Goal: Task Accomplishment & Management: Complete application form

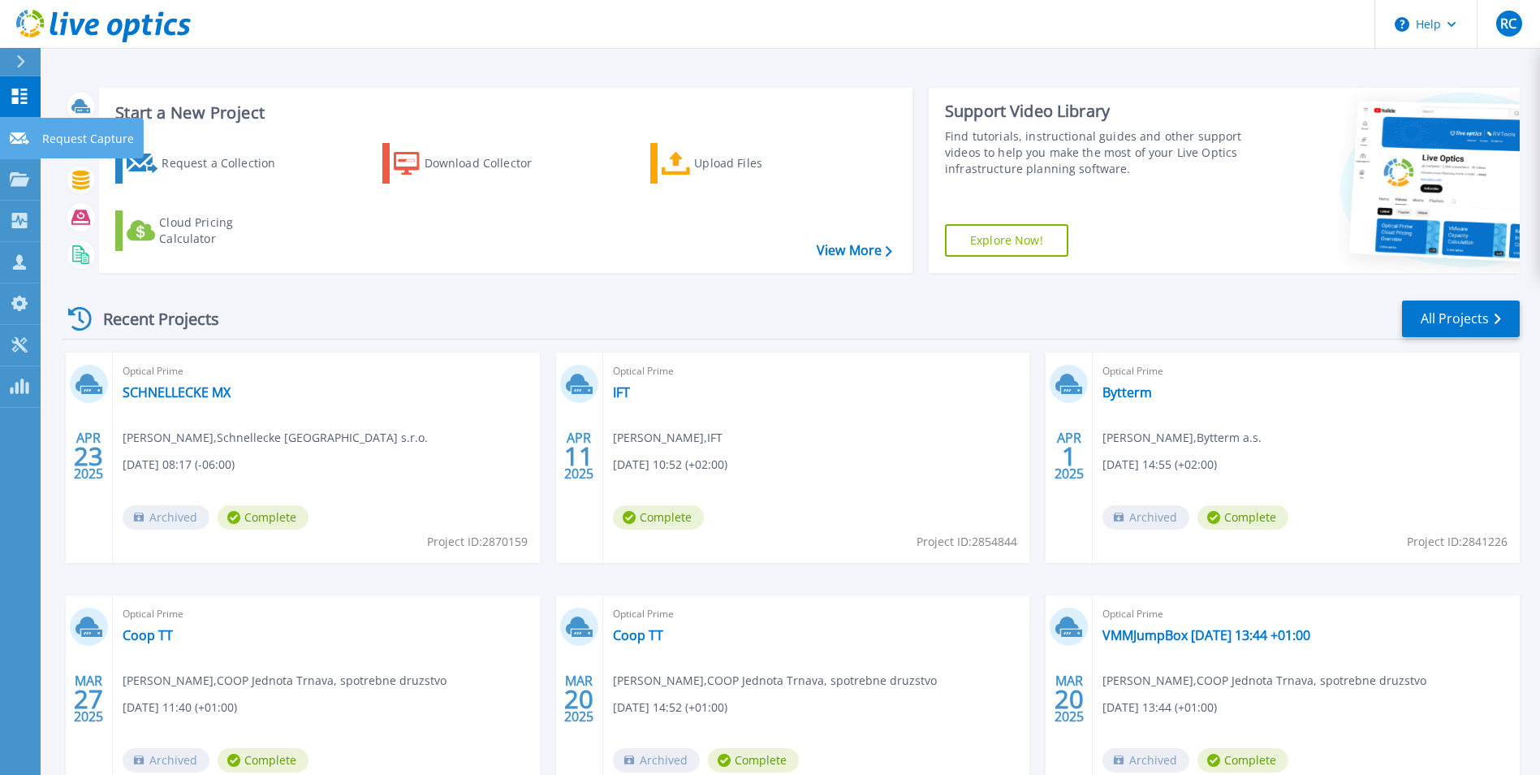
click at [24, 146] on link "Request Capture Request Capture" at bounding box center [20, 138] width 41 height 41
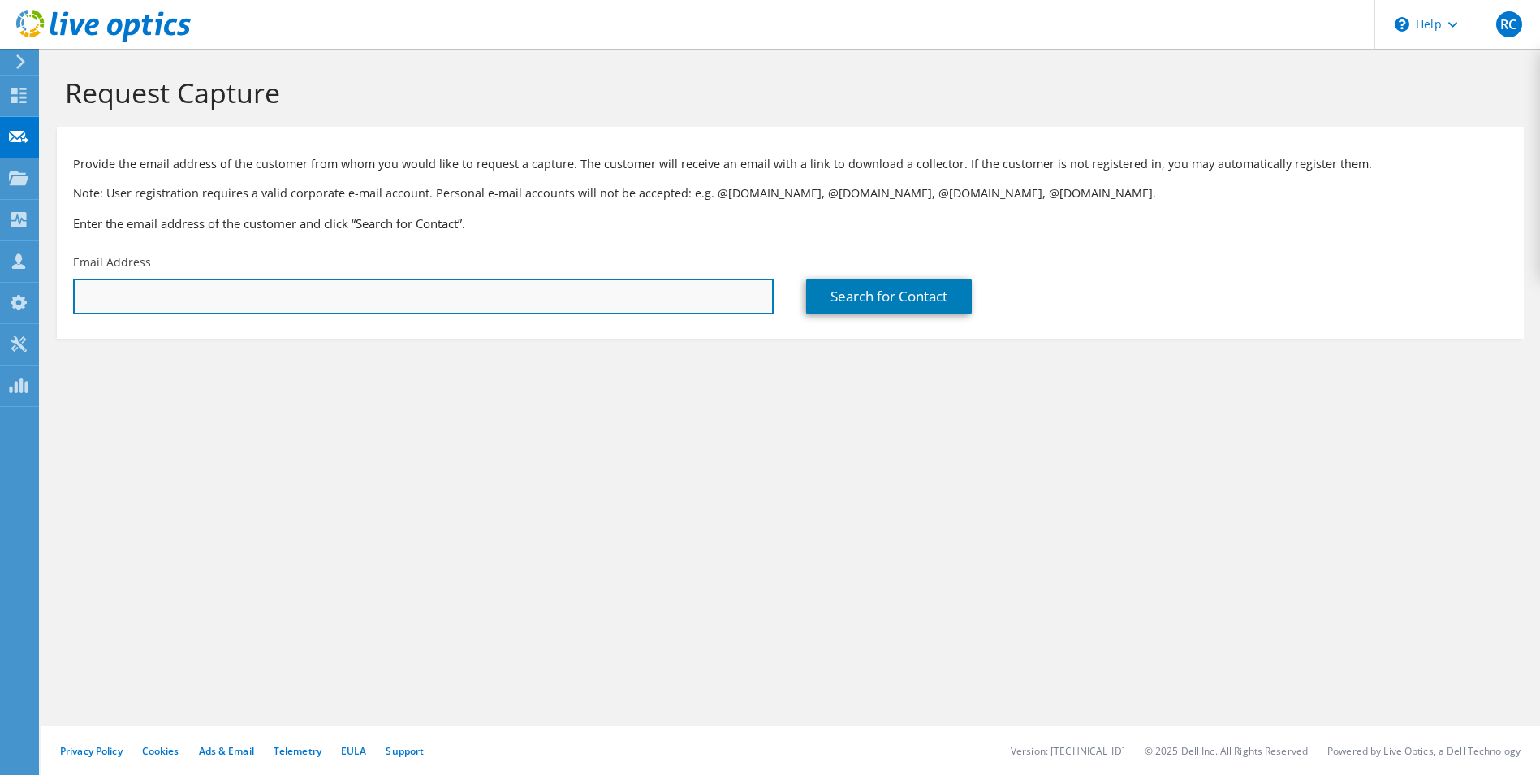
click at [196, 293] on input "text" at bounding box center [423, 297] width 701 height 36
paste input "Jozef Benc <jozef.benc@siix-global.com>"
drag, startPoint x: 145, startPoint y: 296, endPoint x: 63, endPoint y: 303, distance: 82.3
click at [63, 303] on div "Email Address Jozef Benc <jozef.benc@siix-global.com>" at bounding box center [423, 284] width 733 height 76
click at [279, 296] on input "jozef.benc@siix-global.com>" at bounding box center [423, 297] width 701 height 36
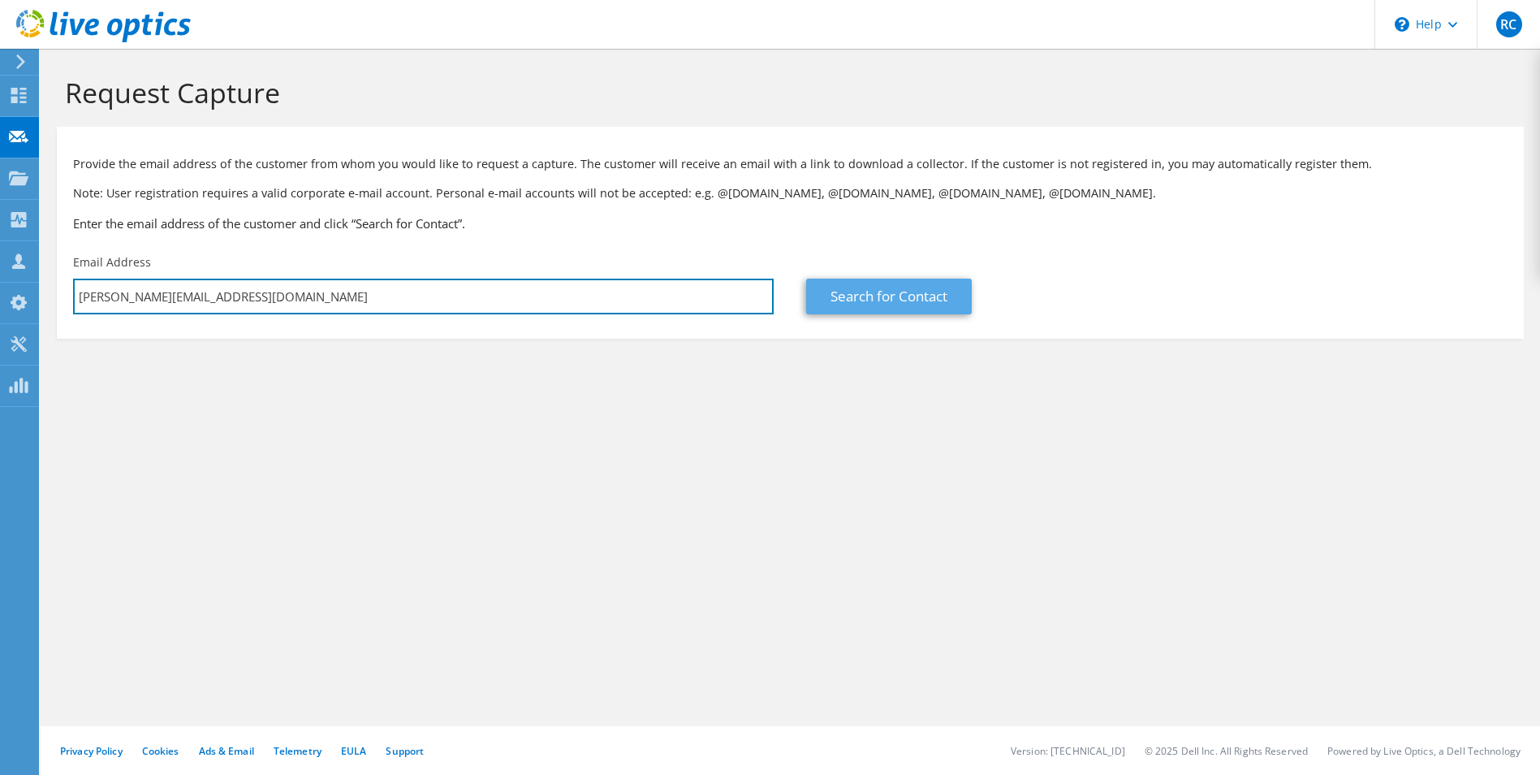
type input "jozef.benc@siix-global.com"
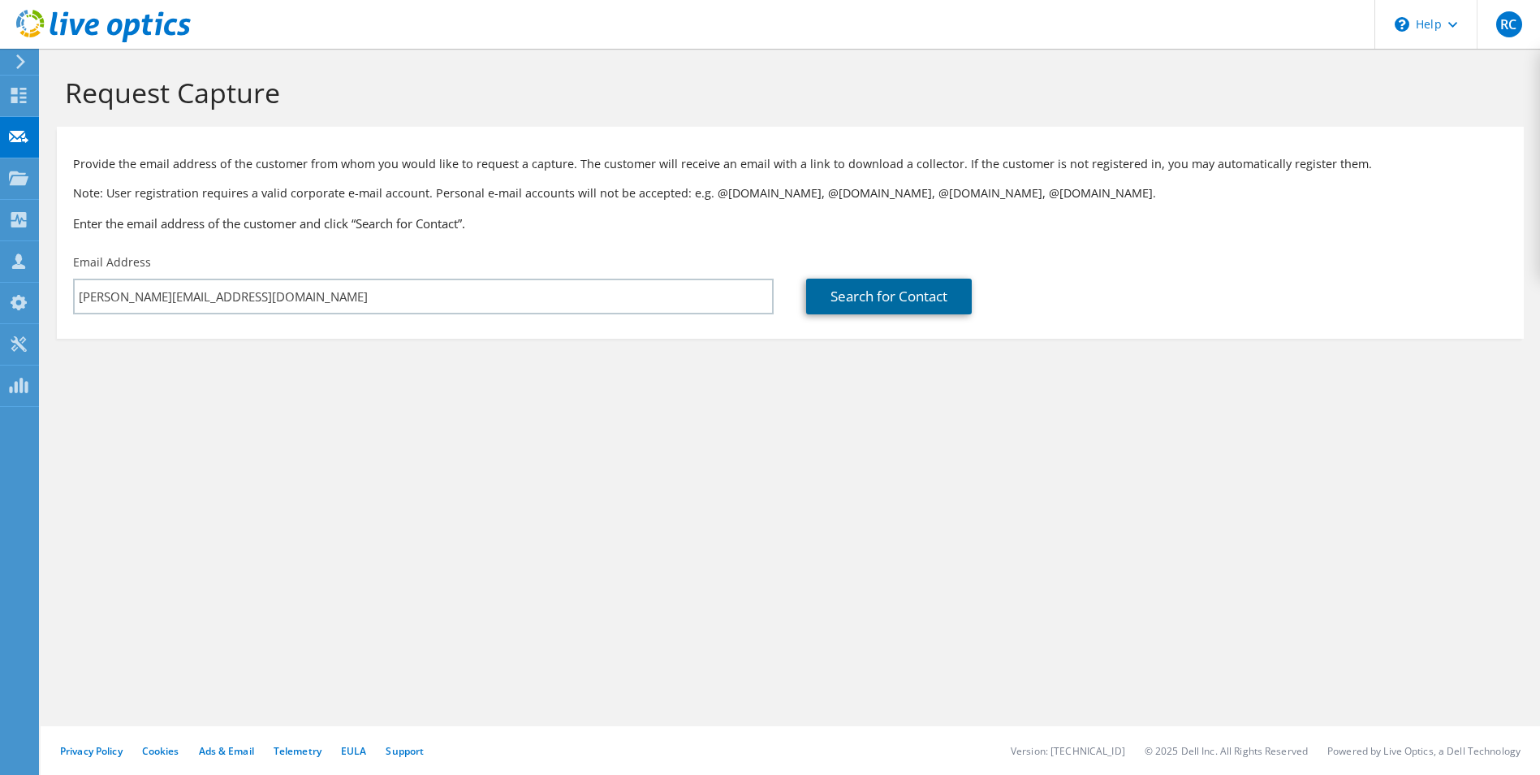
click at [896, 291] on link "Search for Contact" at bounding box center [889, 297] width 166 height 36
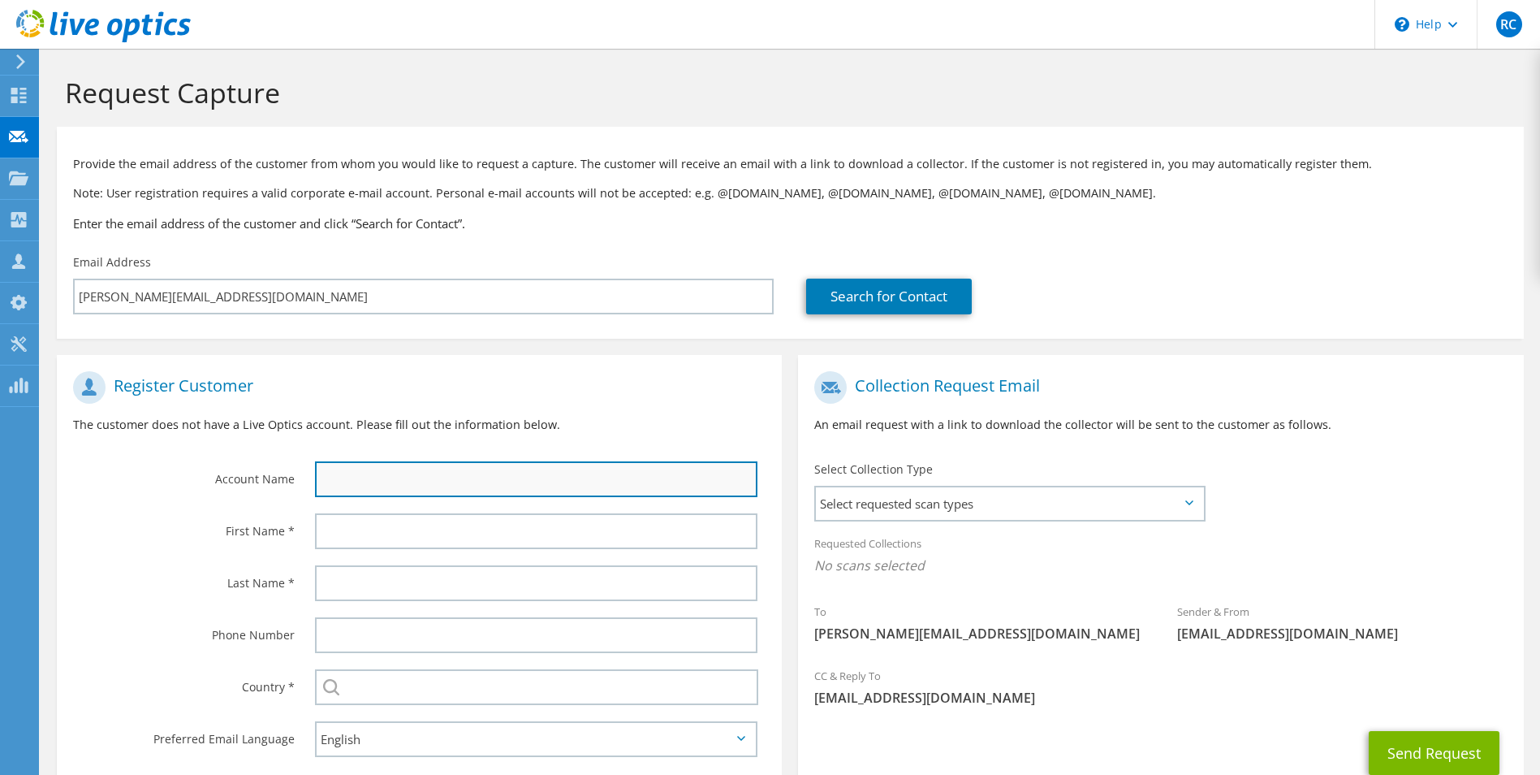
drag, startPoint x: 453, startPoint y: 473, endPoint x: 468, endPoint y: 464, distance: 17.8
click at [454, 473] on input "text" at bounding box center [536, 479] width 443 height 36
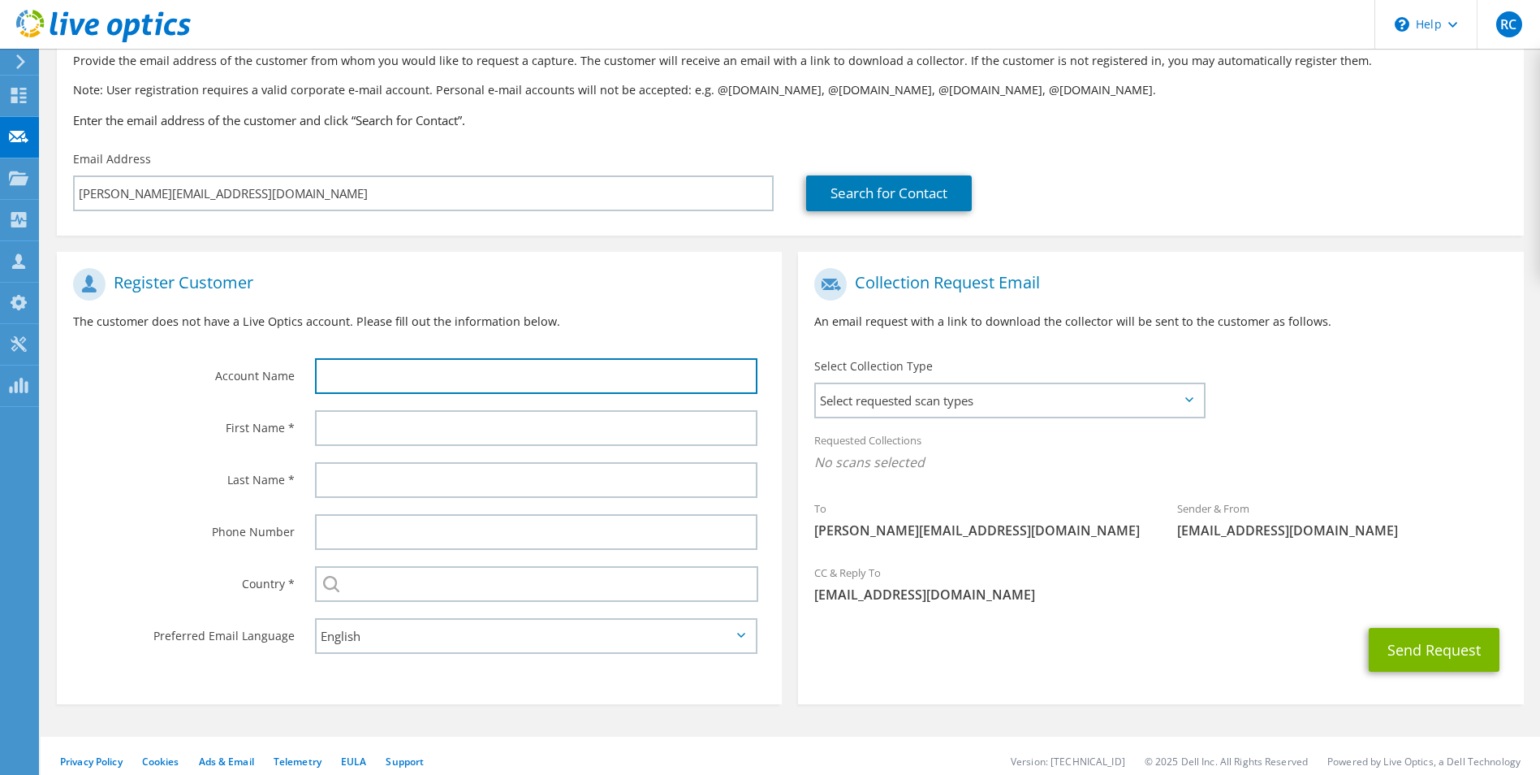
scroll to position [114, 0]
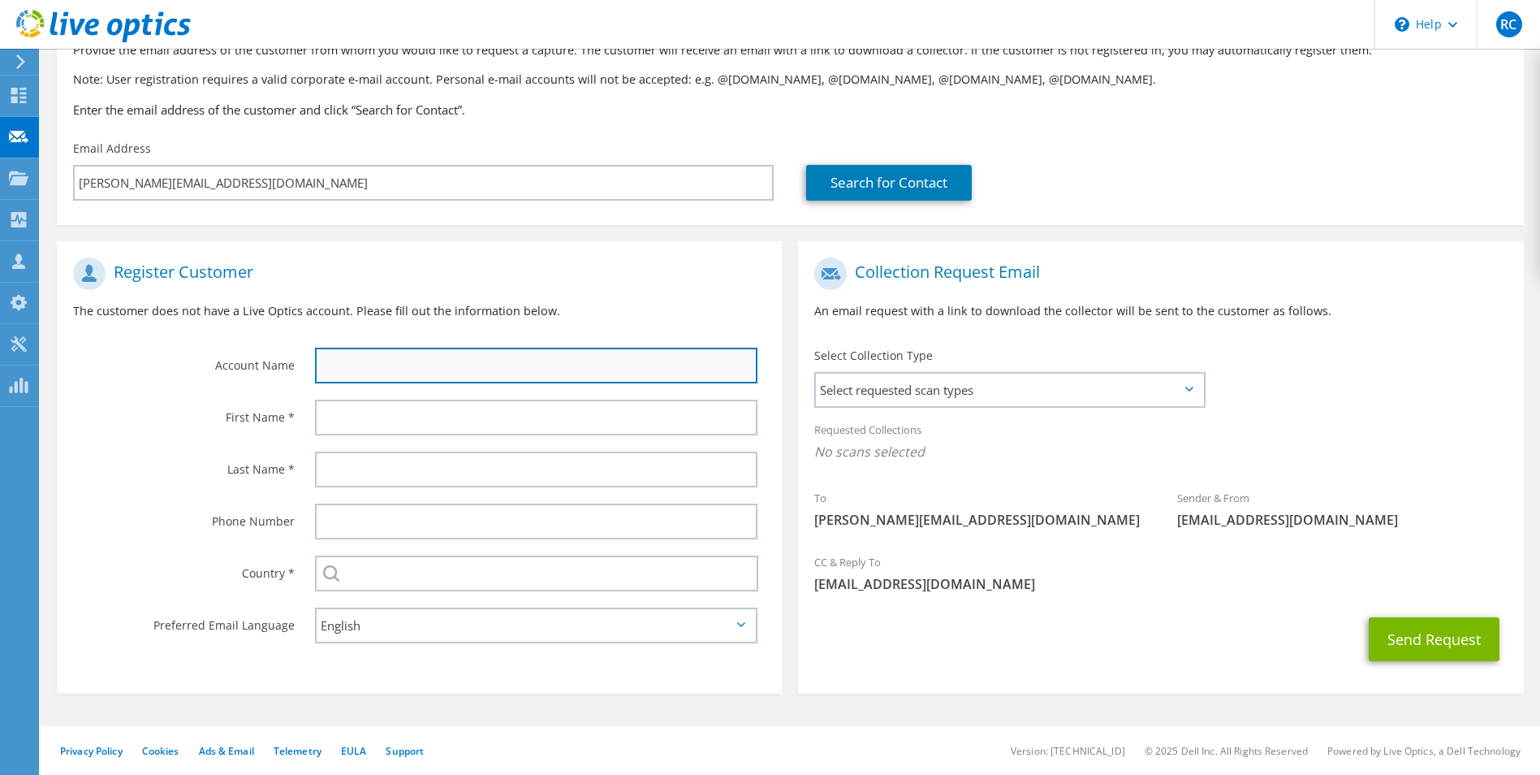
click at [473, 367] on input "text" at bounding box center [536, 366] width 443 height 36
drag, startPoint x: 388, startPoint y: 372, endPoint x: 264, endPoint y: 371, distance: 124.2
click at [264, 371] on div "Account Name SiiX EMS" at bounding box center [419, 320] width 725 height 142
paste input "IIX EMS Slovakia s.r.o."
type input "SIIX EMS Slovakia s.r.o."
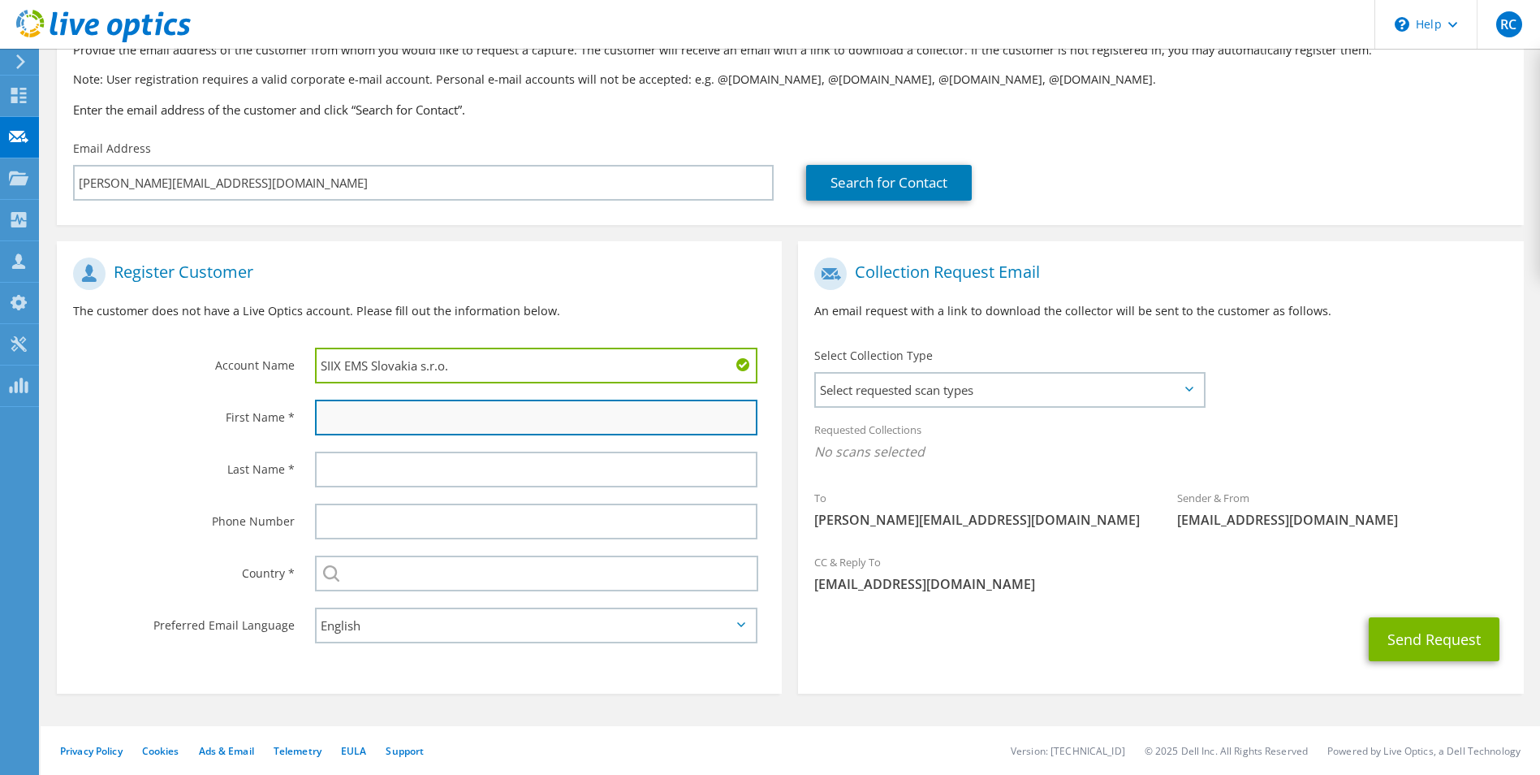
drag, startPoint x: 345, startPoint y: 419, endPoint x: 384, endPoint y: 417, distance: 39.0
click at [345, 419] on input "text" at bounding box center [536, 417] width 443 height 36
click at [402, 412] on input "text" at bounding box center [536, 417] width 443 height 36
click at [375, 417] on input "text" at bounding box center [536, 417] width 443 height 36
type input "Jozef"
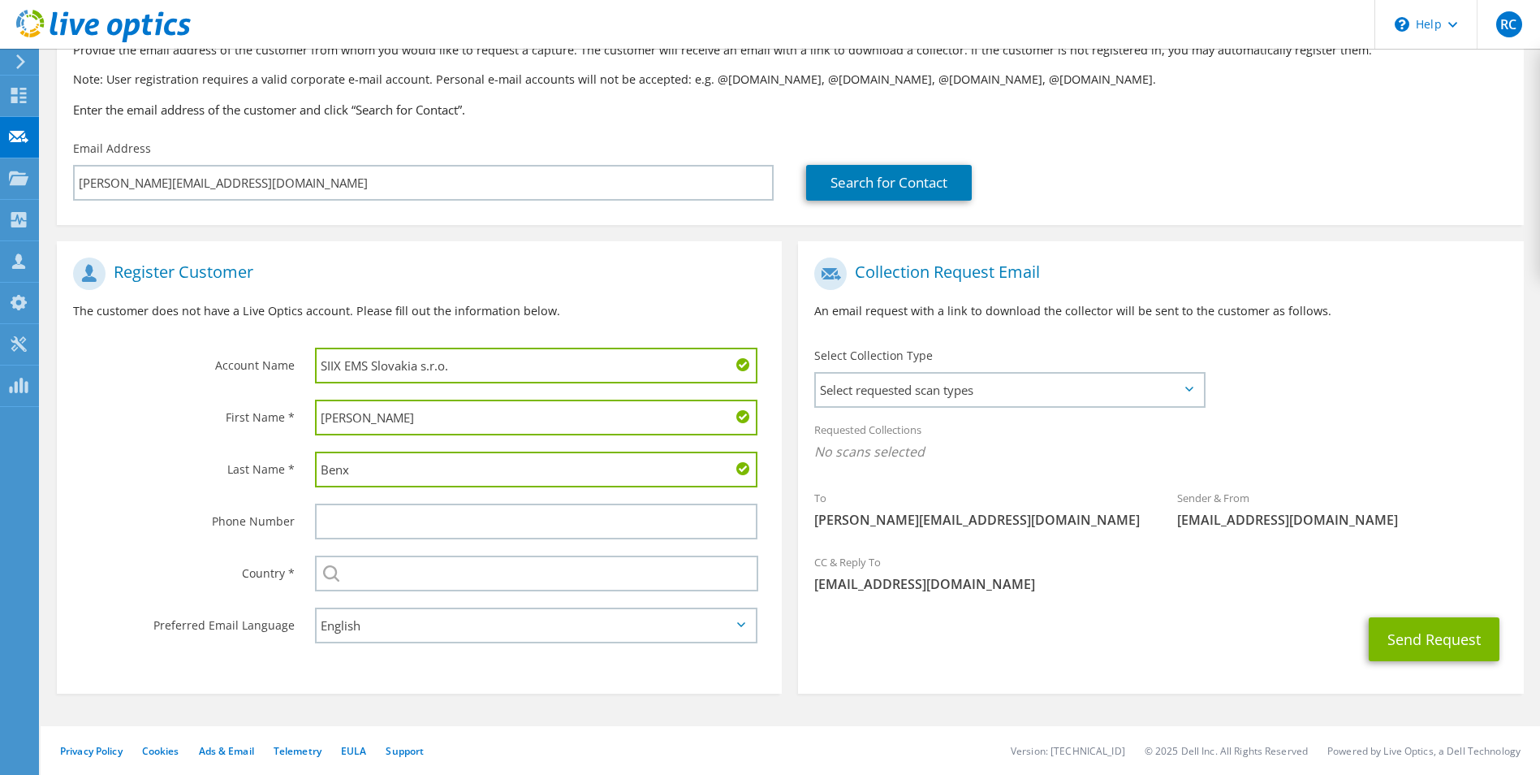
click at [396, 463] on input "Benx" at bounding box center [536, 469] width 443 height 36
type input "Benc"
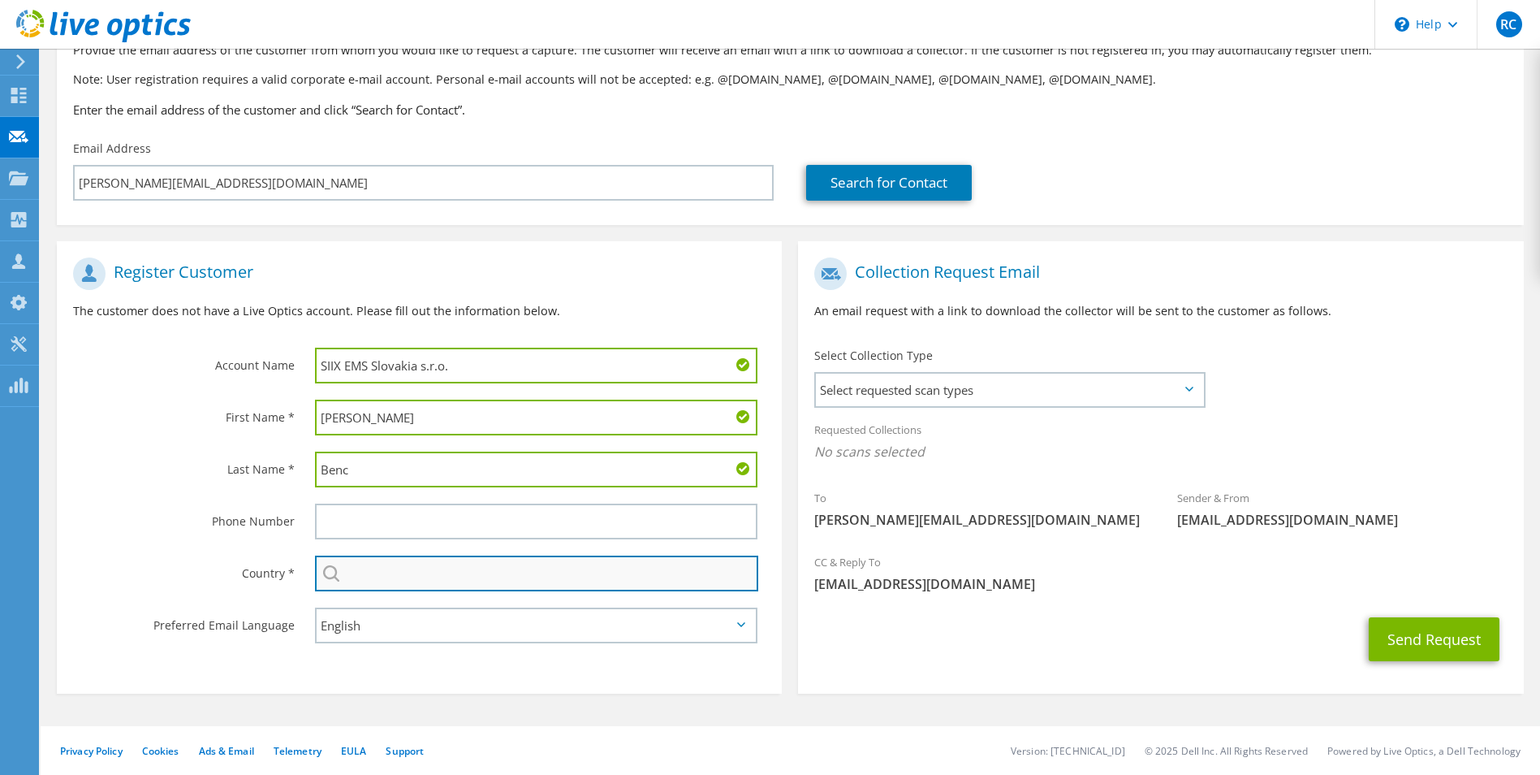
click at [411, 579] on input "text" at bounding box center [537, 573] width 444 height 36
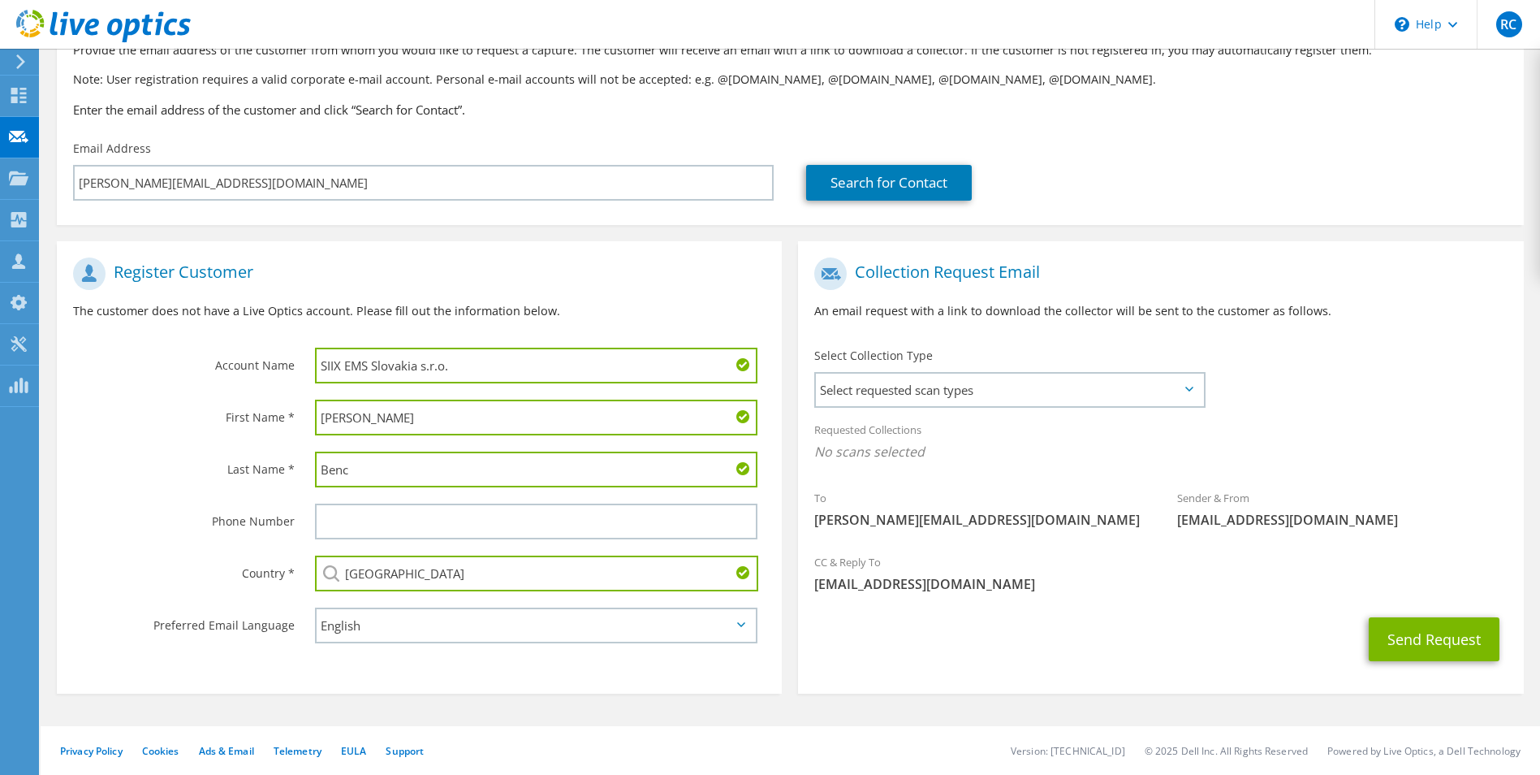
type input "[GEOGRAPHIC_DATA]"
click at [211, 603] on div "Preferred Email Language" at bounding box center [178, 624] width 242 height 50
click at [1003, 393] on span "Select requested scan types" at bounding box center [1009, 389] width 386 height 32
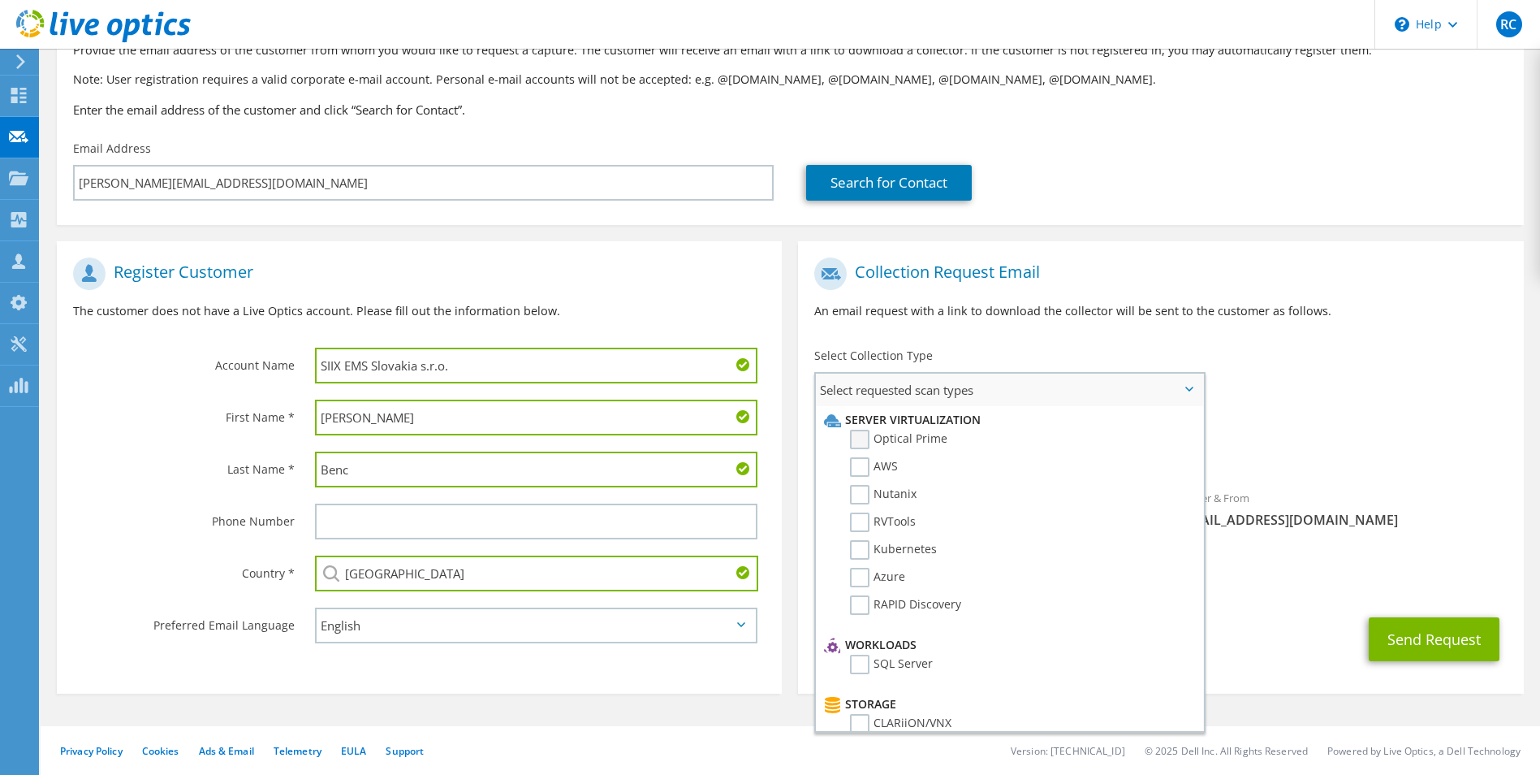
click at [932, 438] on label "Optical Prime" at bounding box center [898, 439] width 97 height 19
click at [0, 0] on input "Optical Prime" at bounding box center [0, 0] width 0 height 0
click at [909, 521] on label "RVTools" at bounding box center [883, 521] width 66 height 19
click at [0, 0] on input "RVTools" at bounding box center [0, 0] width 0 height 0
click at [952, 607] on label "RAPID Discovery" at bounding box center [905, 604] width 111 height 19
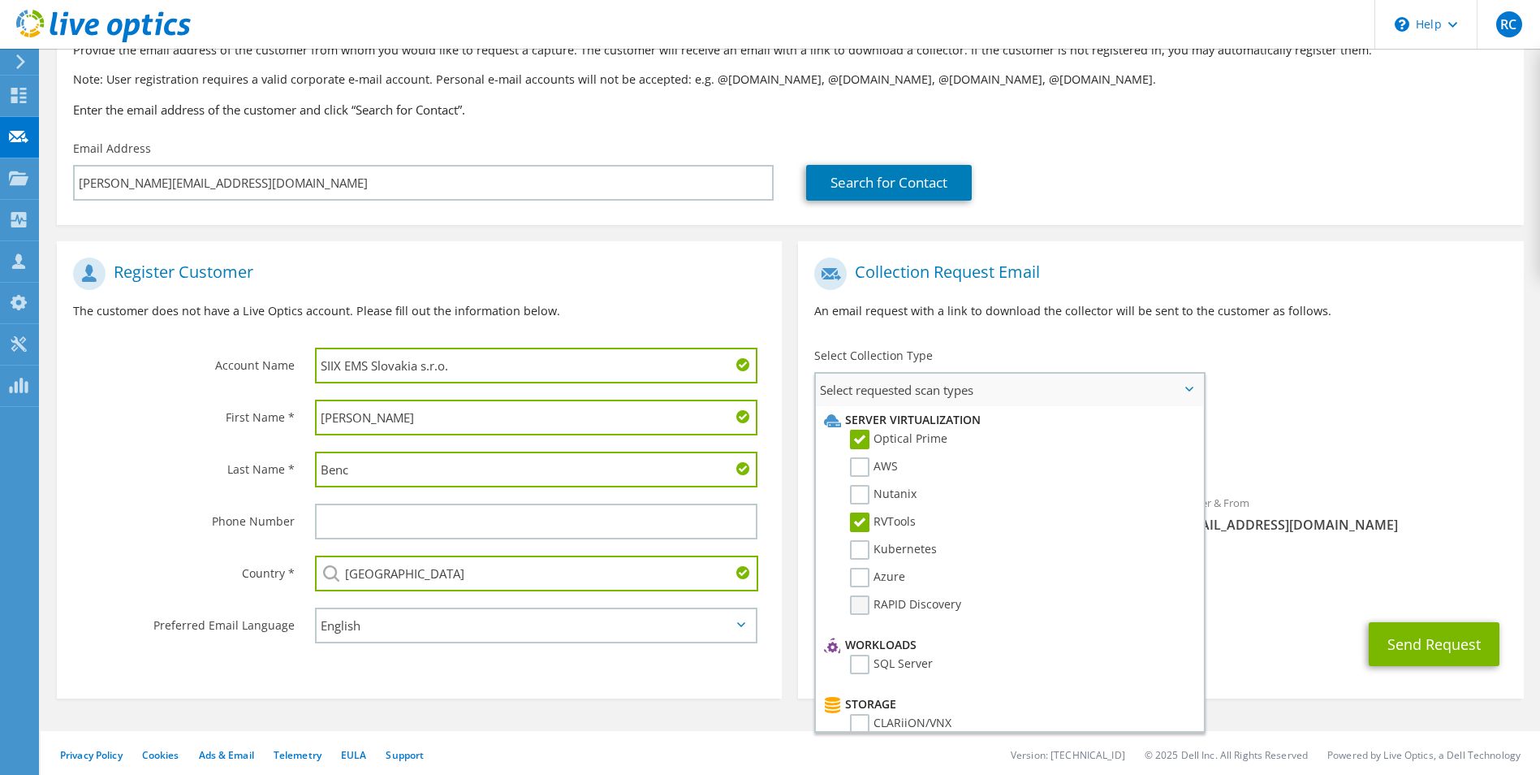
click at [0, 0] on input "RAPID Discovery" at bounding box center [0, 0] width 0 height 0
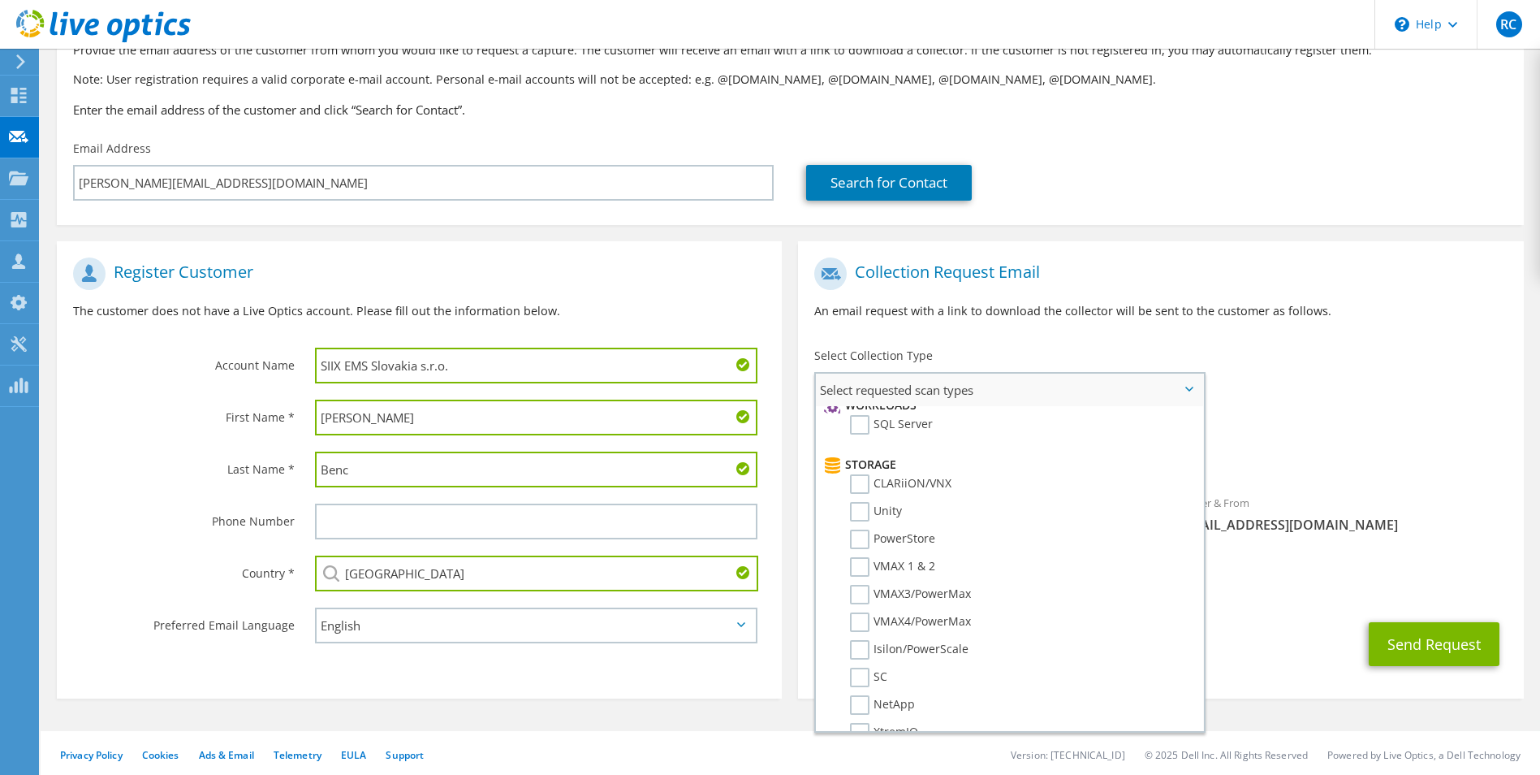
scroll to position [244, 0]
click at [896, 413] on label "SQL Server" at bounding box center [891, 420] width 83 height 19
click at [0, 0] on input "SQL Server" at bounding box center [0, 0] width 0 height 0
click at [882, 511] on label "Unity" at bounding box center [876, 507] width 52 height 19
click at [0, 0] on input "Unity" at bounding box center [0, 0] width 0 height 0
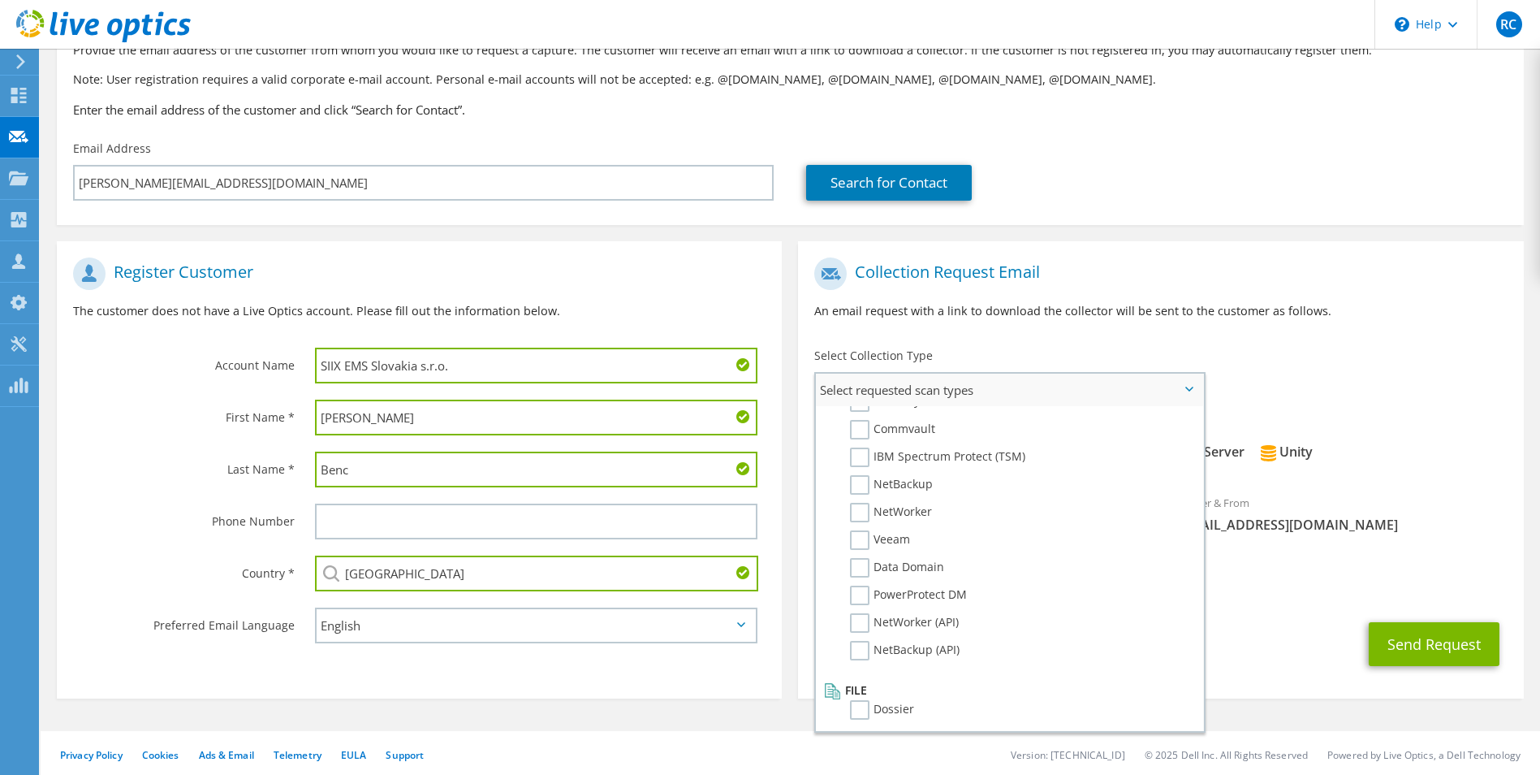
scroll to position [772, 0]
click at [903, 533] on label "Veeam" at bounding box center [880, 534] width 60 height 19
click at [0, 0] on input "Veeam" at bounding box center [0, 0] width 0 height 0
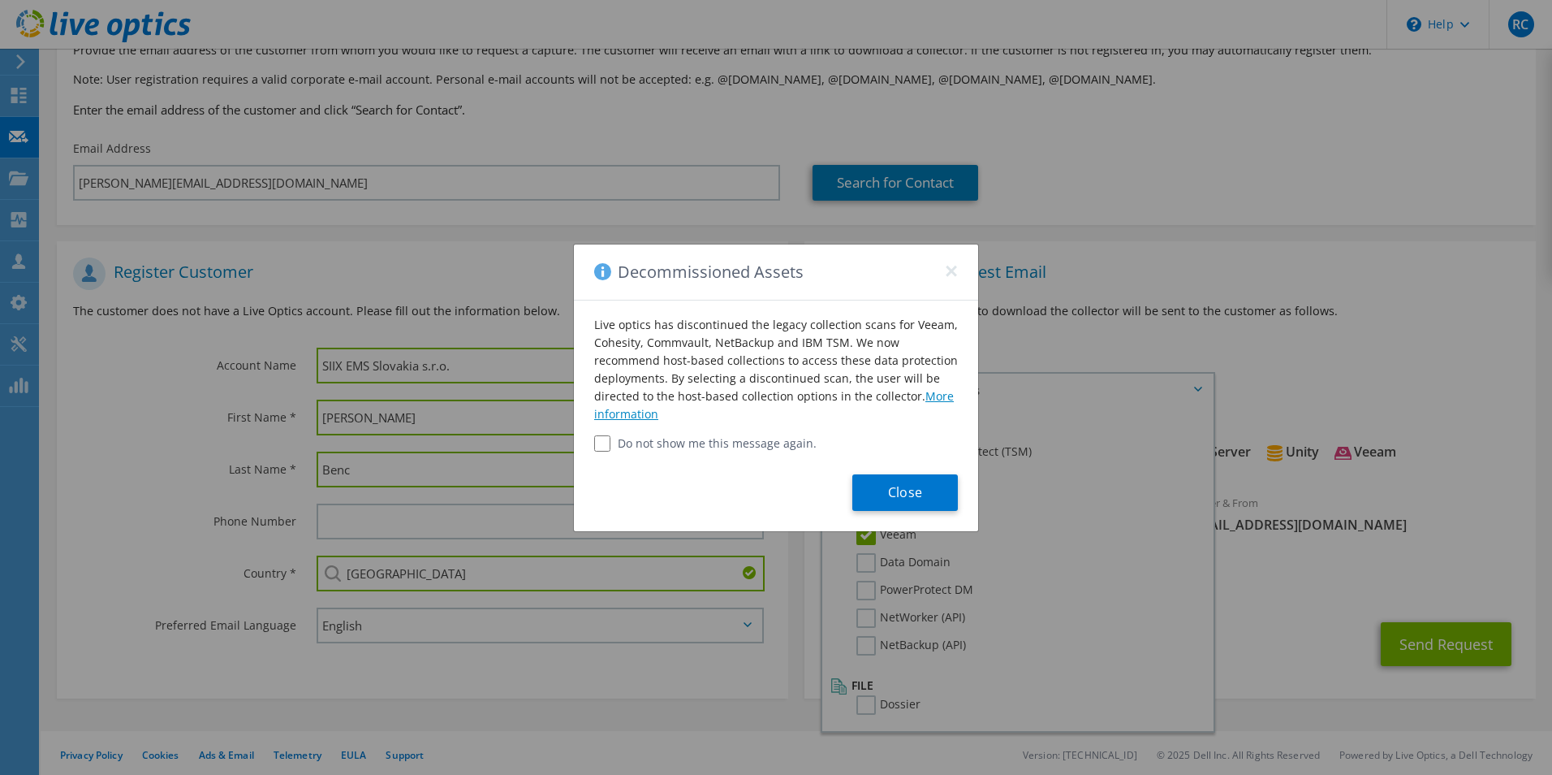
click at [934, 402] on link "More information" at bounding box center [774, 404] width 360 height 33
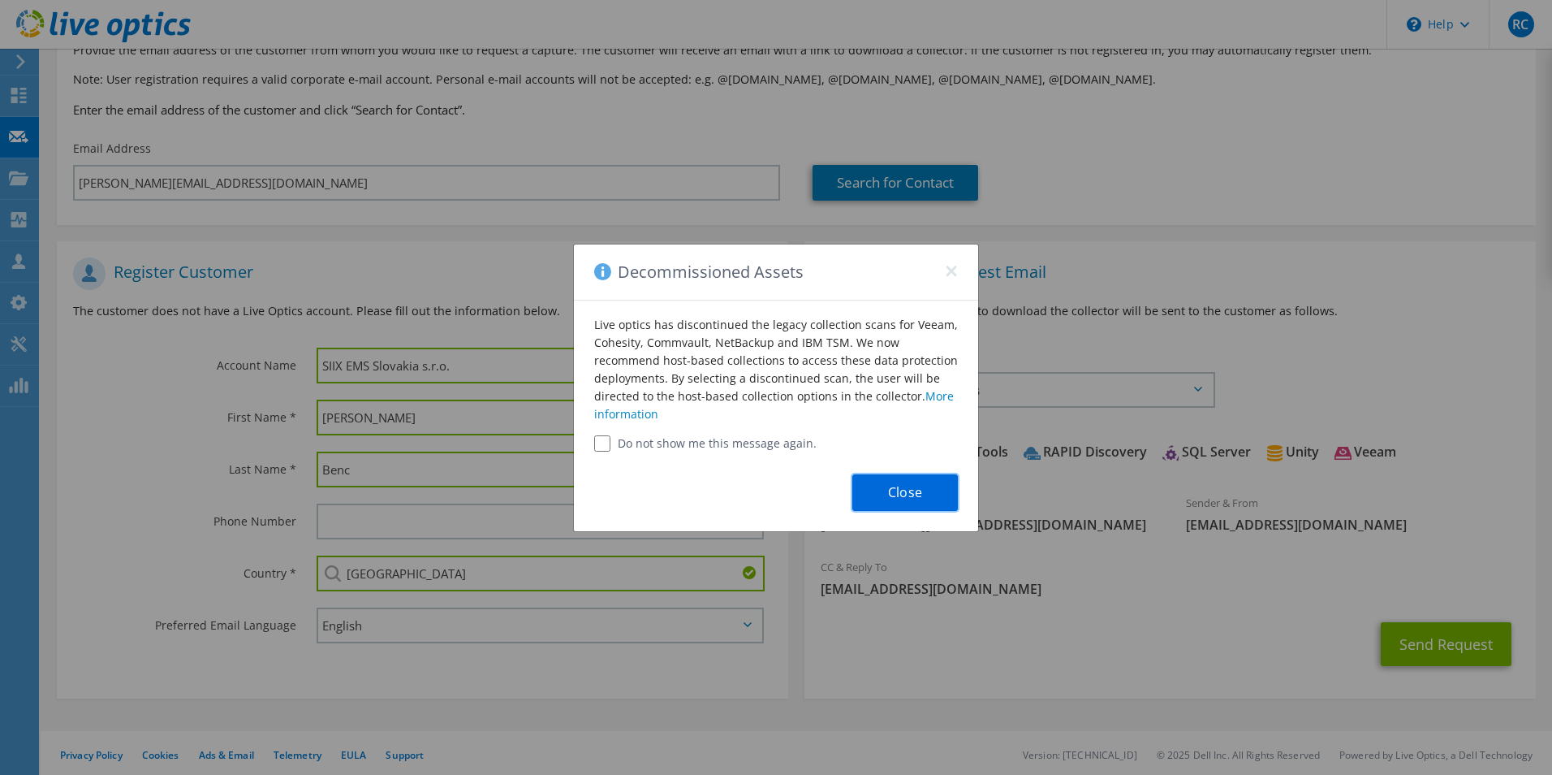
click at [901, 492] on button "Close" at bounding box center [906, 492] width 106 height 37
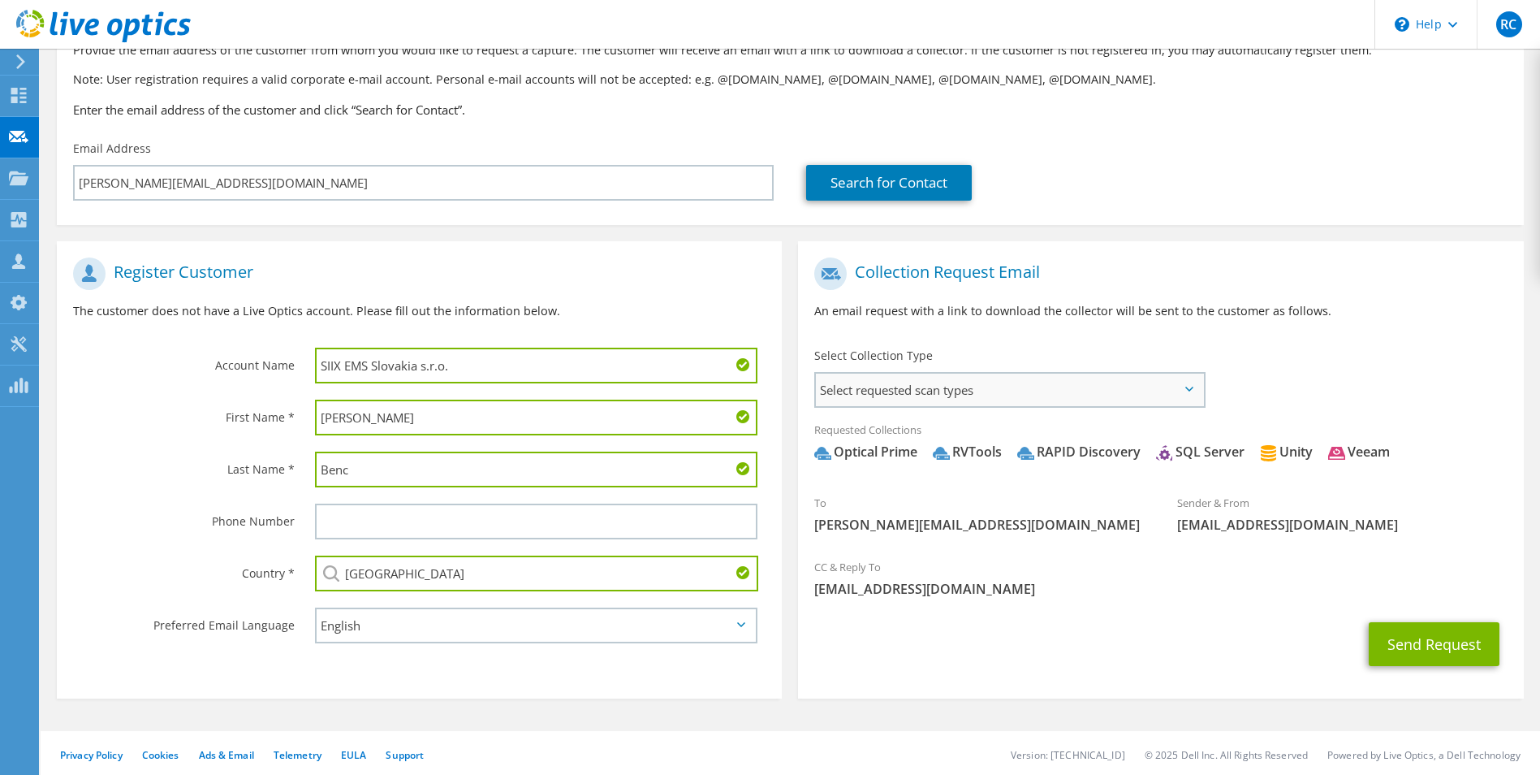
click at [1081, 398] on span "Select requested scan types" at bounding box center [1009, 389] width 386 height 32
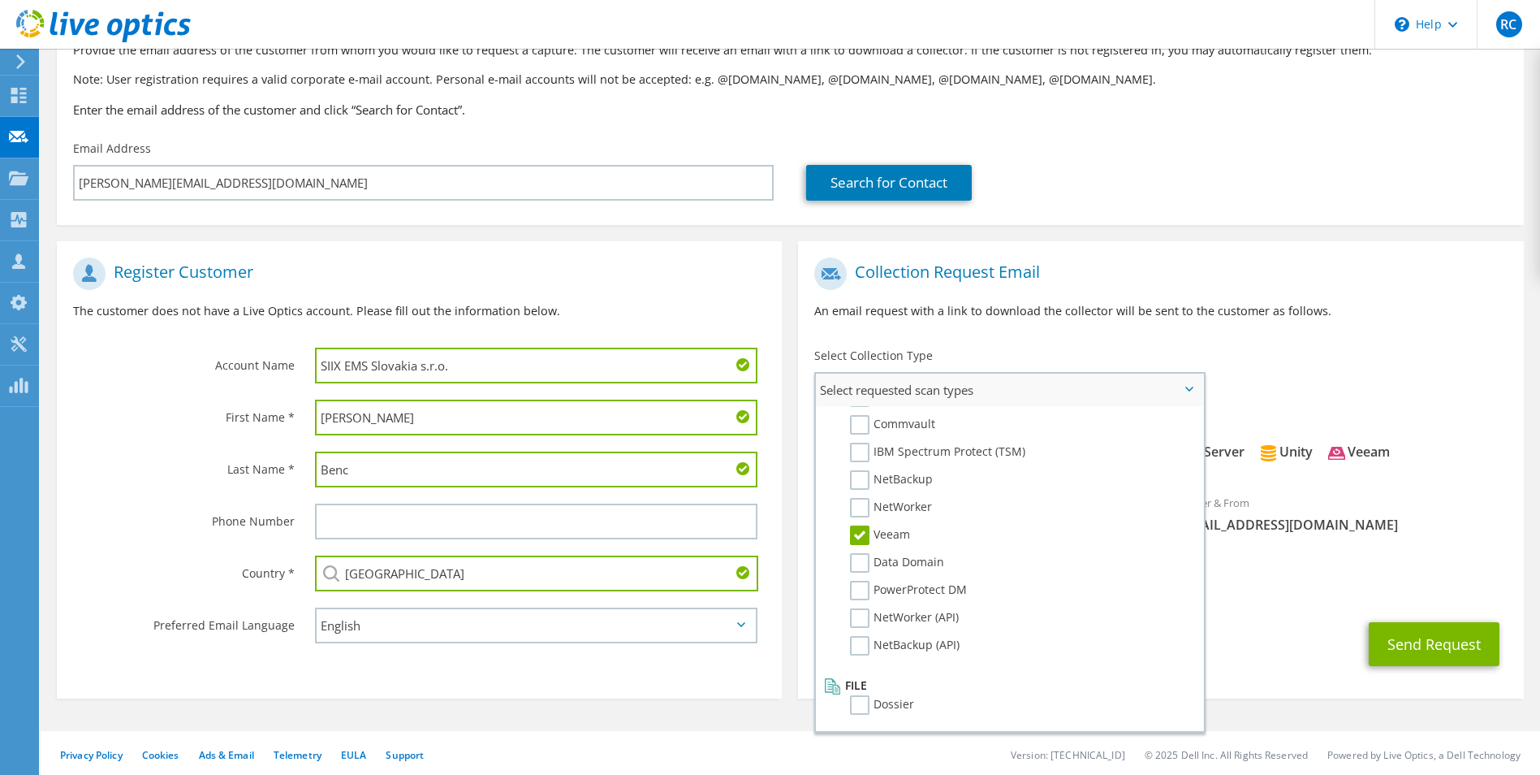
click at [858, 539] on label "Veeam" at bounding box center [880, 534] width 60 height 19
click at [0, 0] on input "Veeam" at bounding box center [0, 0] width 0 height 0
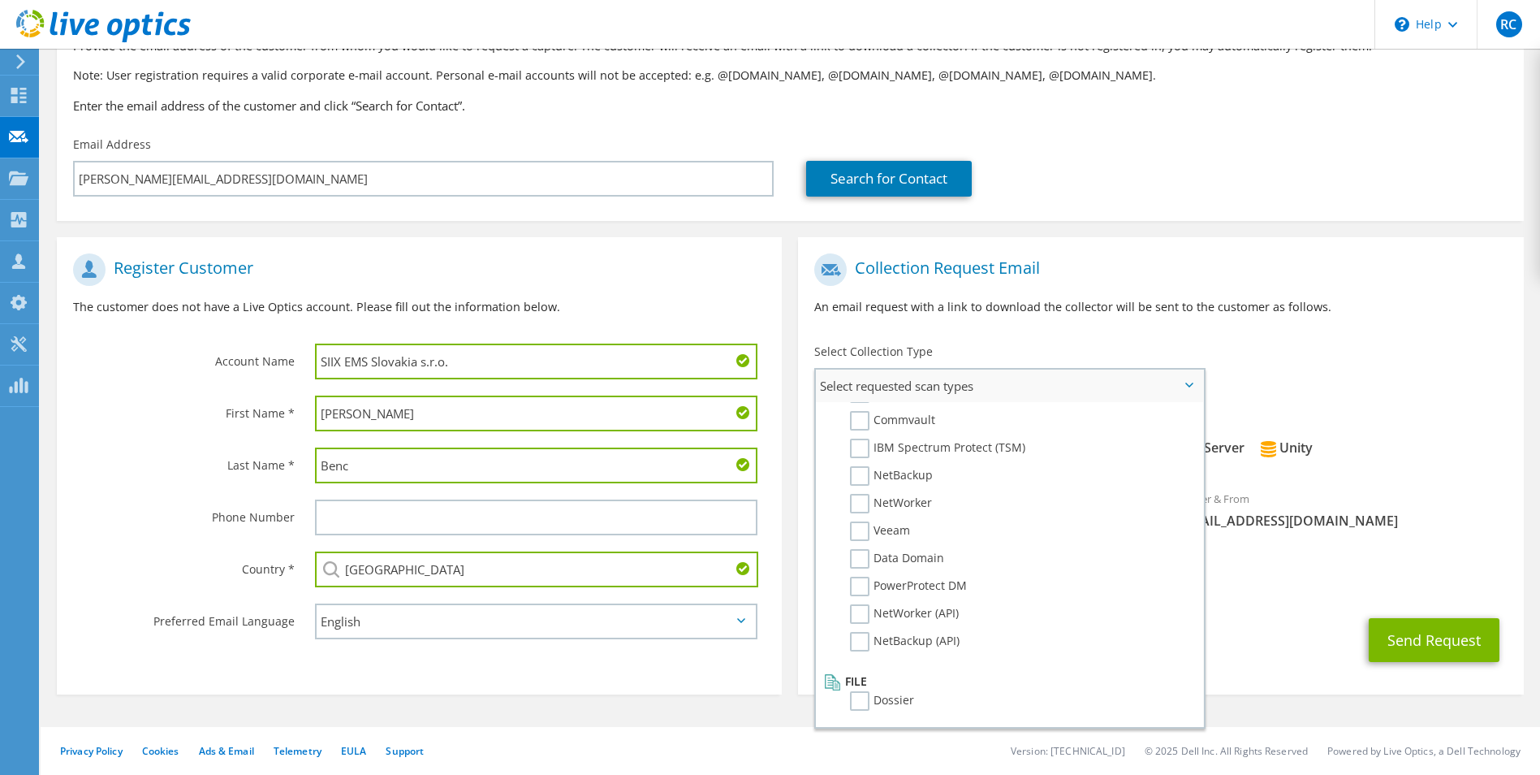
scroll to position [119, 0]
click at [861, 700] on label "Dossier" at bounding box center [882, 699] width 64 height 19
click at [0, 0] on input "Dossier" at bounding box center [0, 0] width 0 height 0
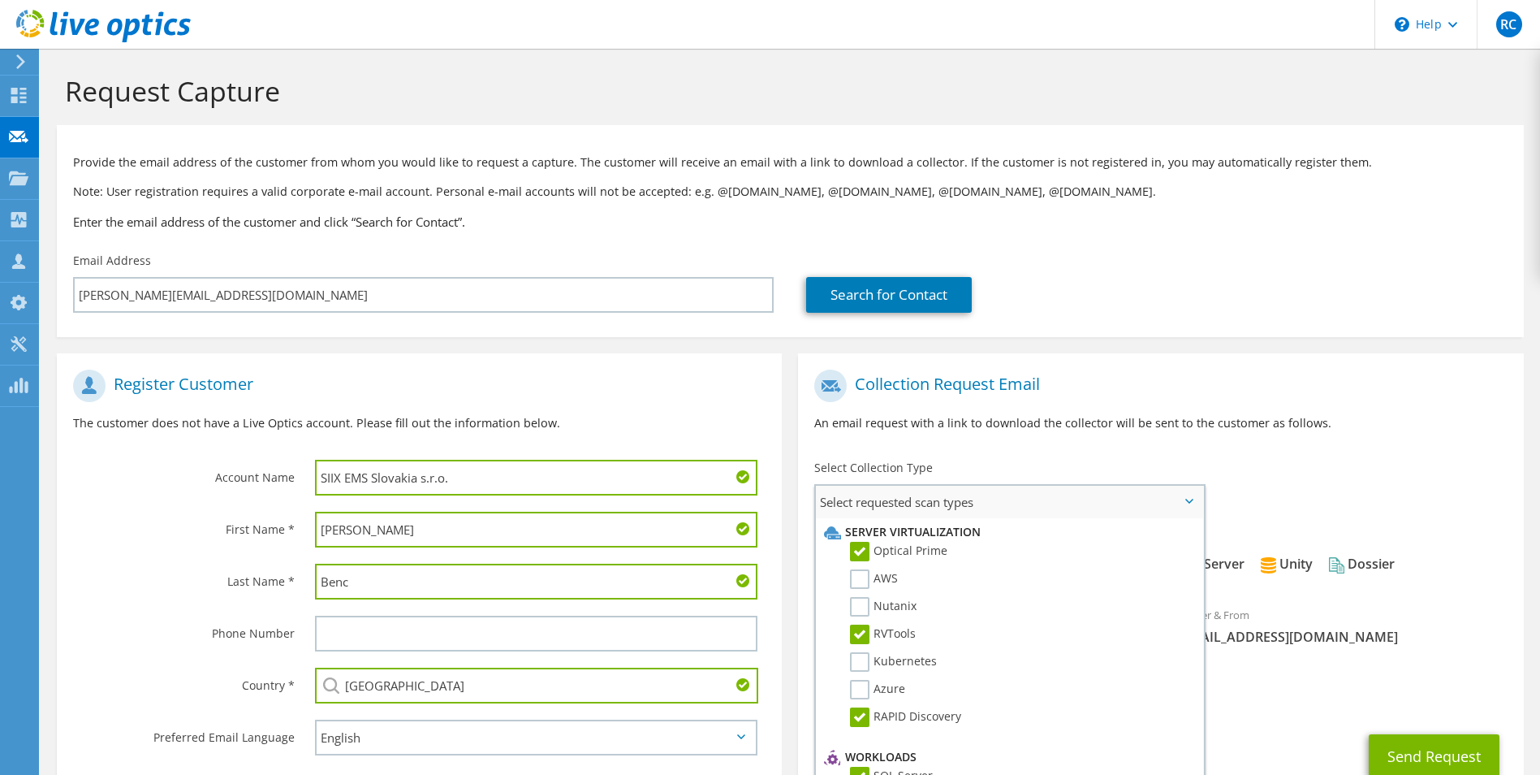
scroll to position [0, 0]
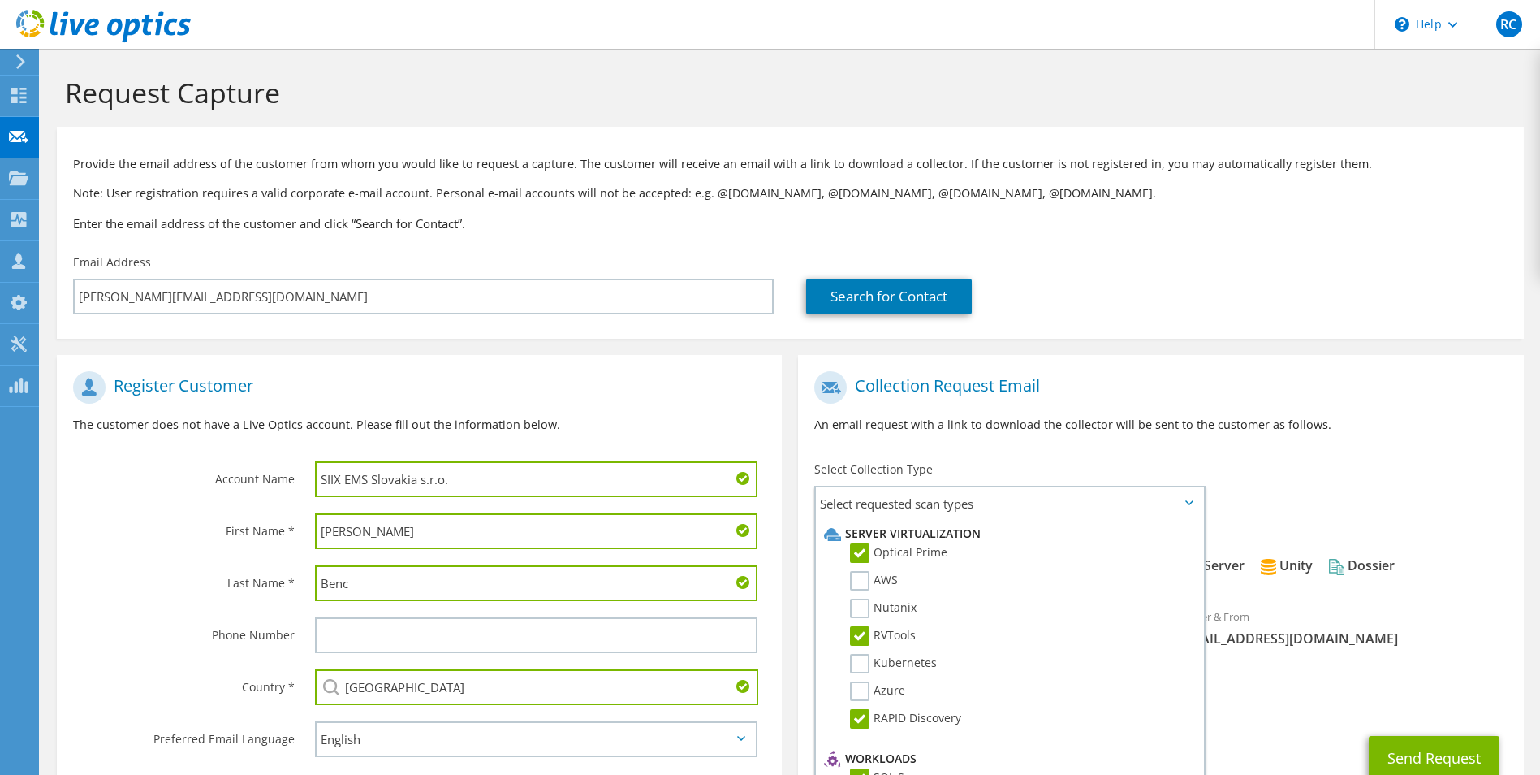
click at [1375, 433] on p "An email request with a link to download the collector will be sent to the cust…" at bounding box center [1160, 425] width 693 height 18
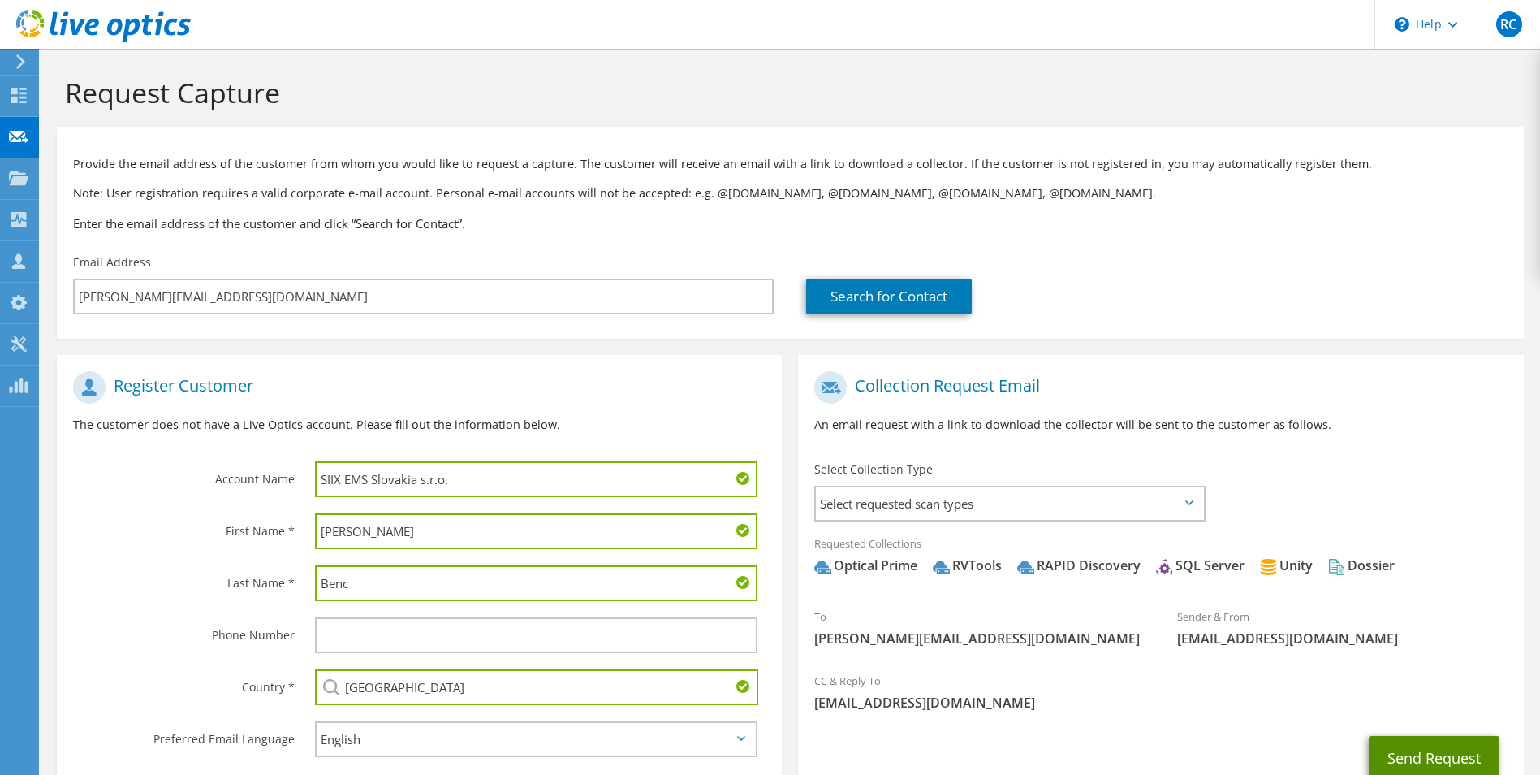
click at [1437, 753] on button "Send Request" at bounding box center [1434, 758] width 131 height 44
